Goal: Communication & Community: Answer question/provide support

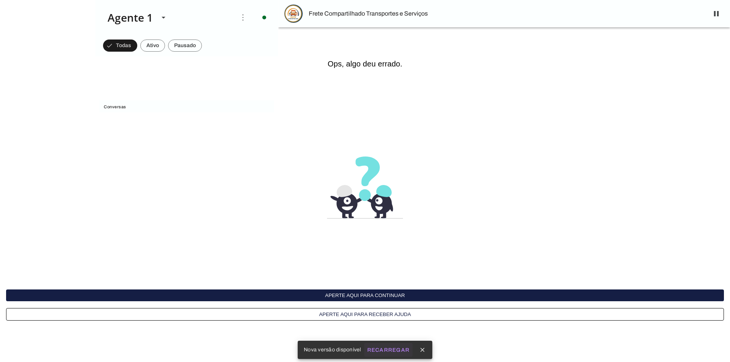
click at [0, 0] on slot "Recarregar" at bounding box center [0, 0] width 0 height 0
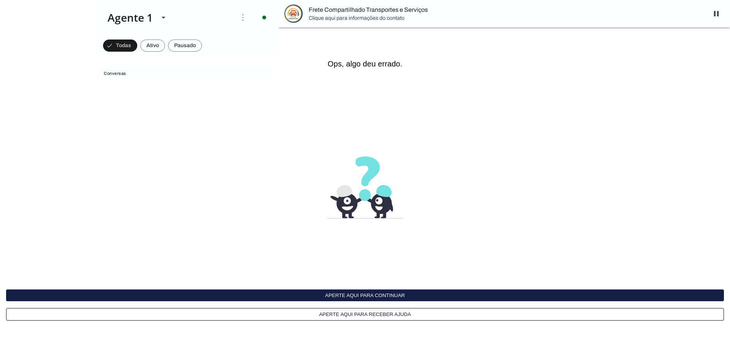
click at [331, 295] on button "Aperte aqui para continuar" at bounding box center [365, 296] width 718 height 12
click at [331, 296] on button "Aperte aqui para continuar" at bounding box center [365, 296] width 718 height 12
click at [295, 303] on div "Aperte aqui para continuar Aperte aqui para receber ajuda" at bounding box center [365, 305] width 718 height 31
click at [295, 300] on button "Aperte aqui para continuar" at bounding box center [365, 296] width 718 height 12
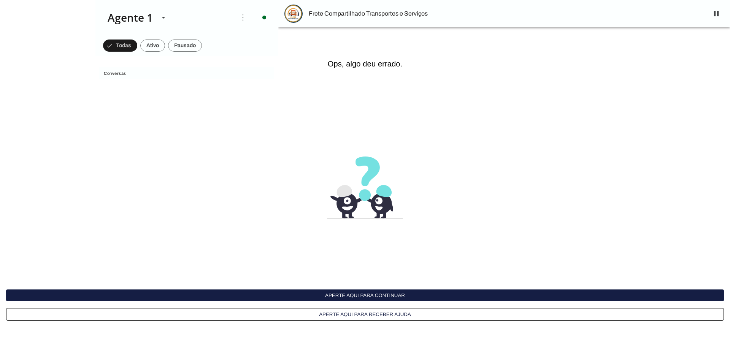
click at [294, 299] on button "Aperte aqui para continuar" at bounding box center [365, 296] width 718 height 12
click at [342, 317] on button "Aperte aqui para receber ajuda" at bounding box center [365, 314] width 718 height 13
click at [157, 17] on div at bounding box center [153, 18] width 18 height 26
click at [255, 73] on span "Conversas" at bounding box center [186, 73] width 164 height 6
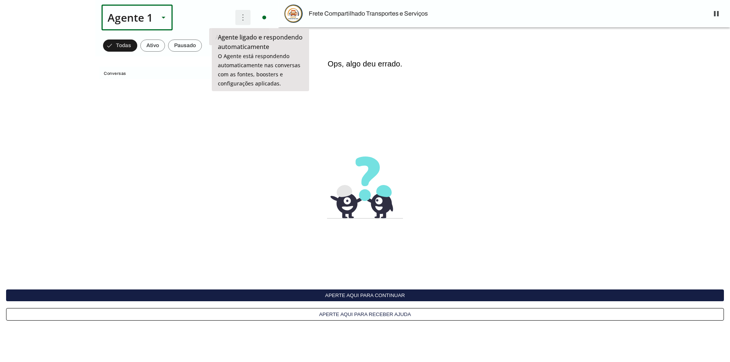
click at [244, 19] on span at bounding box center [243, 17] width 18 height 18
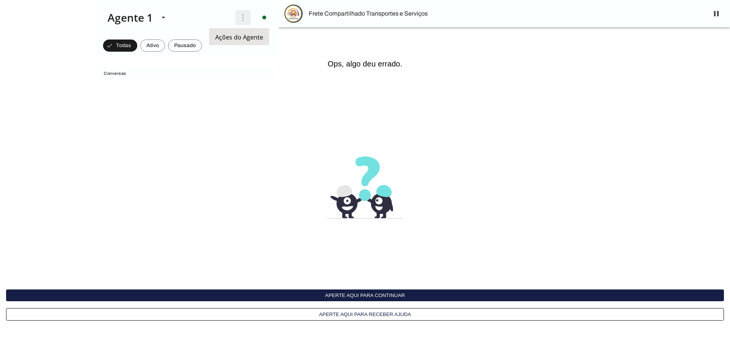
click at [240, 17] on span at bounding box center [243, 17] width 18 height 18
click at [342, 292] on button "Aperte aqui para continuar" at bounding box center [365, 296] width 718 height 12
click at [328, 287] on interface-delivery-control-page at bounding box center [365, 181] width 730 height 362
click at [340, 315] on button "Aperte aqui para receber ajuda" at bounding box center [365, 314] width 718 height 13
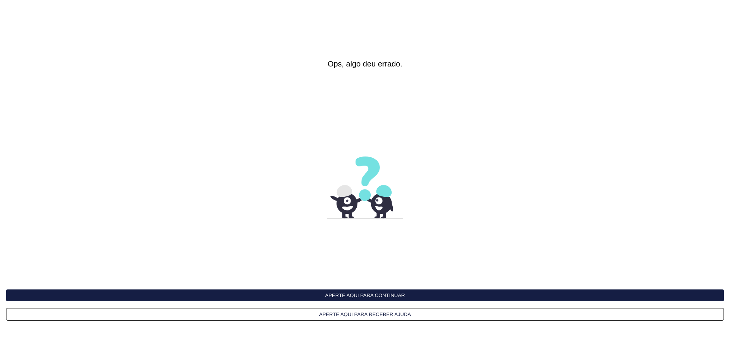
drag, startPoint x: 335, startPoint y: 277, endPoint x: 333, endPoint y: 284, distance: 7.4
click at [333, 284] on interface-delivery-control-page at bounding box center [365, 181] width 730 height 362
click at [333, 289] on interface-delivery-control-page at bounding box center [365, 181] width 730 height 362
click at [328, 300] on button "Aperte aqui para continuar" at bounding box center [365, 296] width 718 height 12
